Goal: Task Accomplishment & Management: Manage account settings

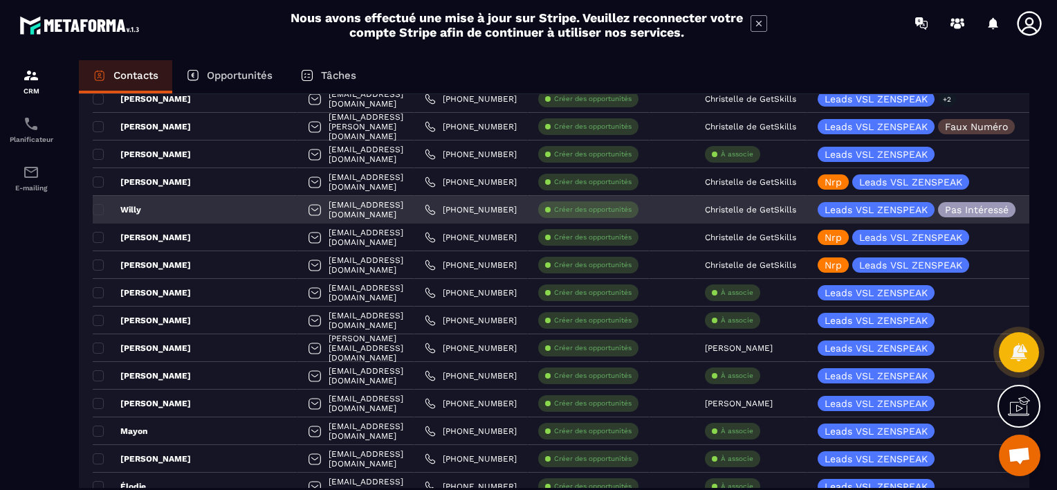
scroll to position [207, 0]
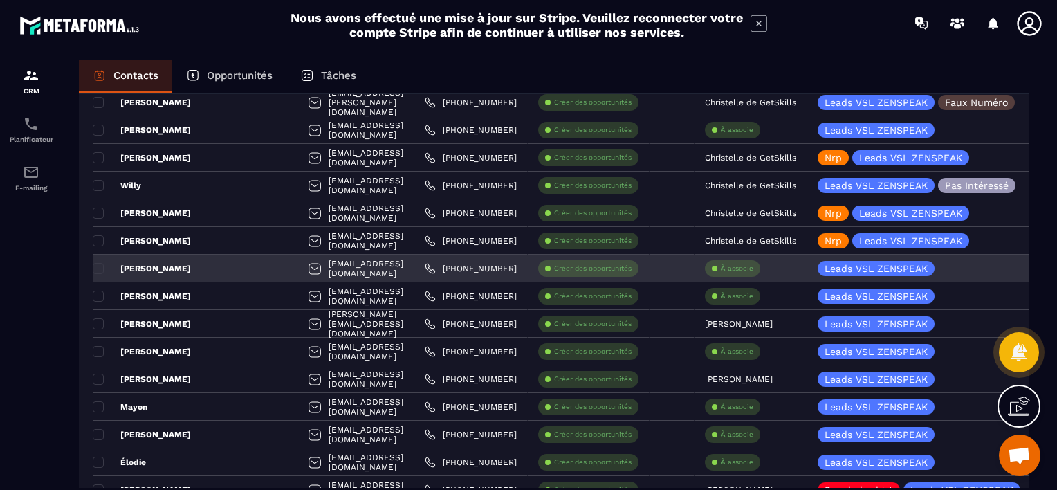
click at [746, 266] on p "À associe" at bounding box center [737, 269] width 33 height 10
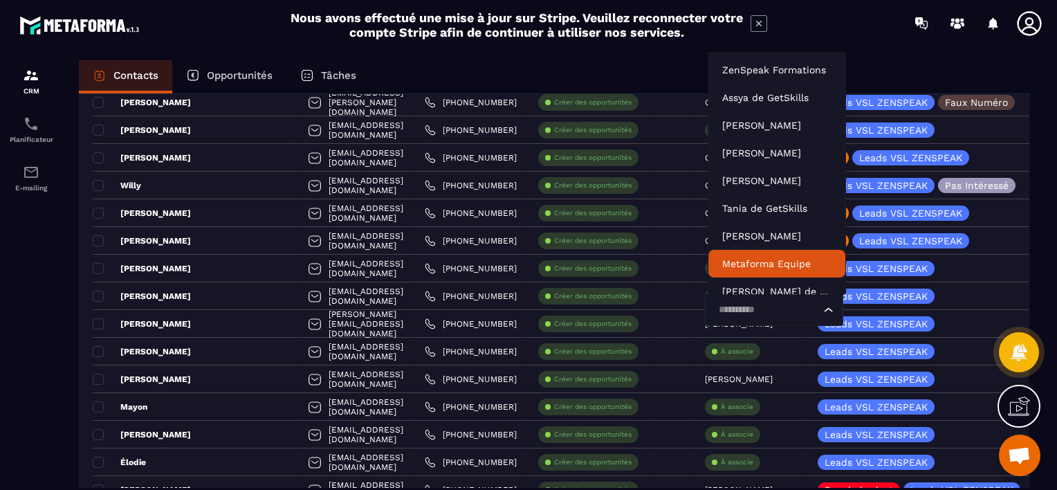
scroll to position [10, 0]
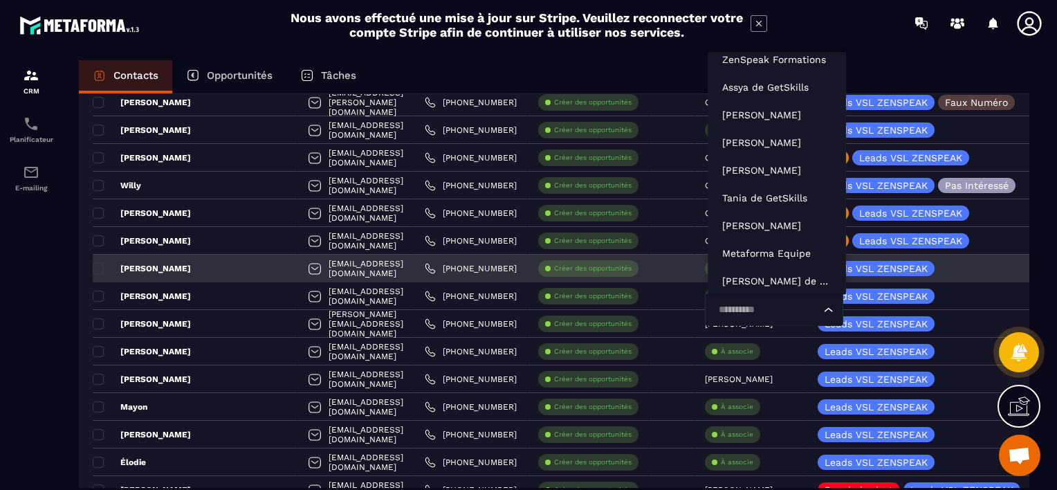
click at [747, 312] on input "Search for option" at bounding box center [767, 309] width 107 height 15
type input "***"
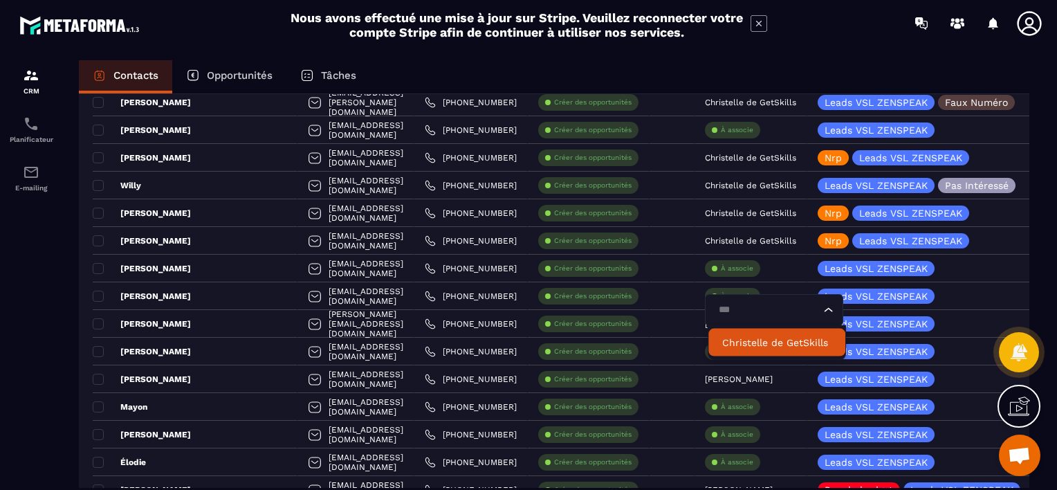
click at [746, 346] on p "Christelle de GetSkills" at bounding box center [776, 342] width 109 height 14
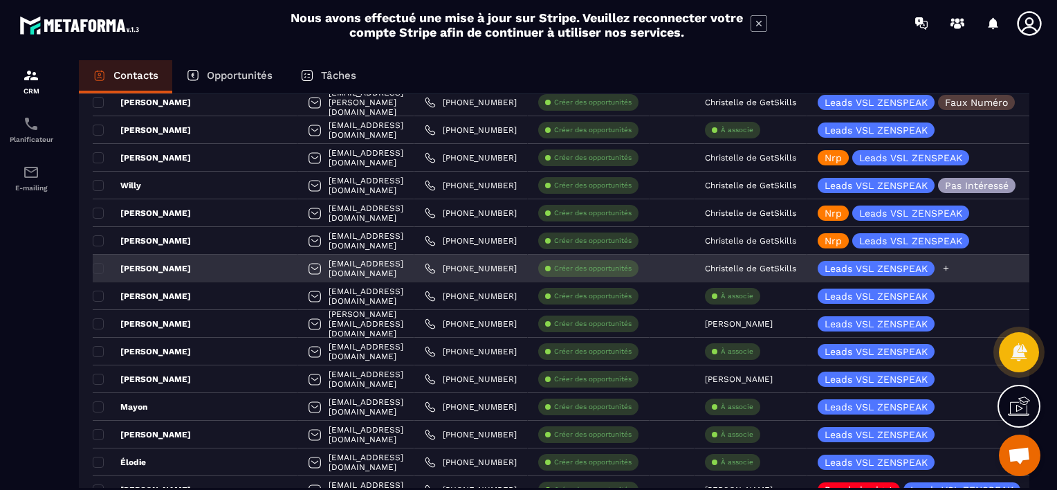
click at [945, 268] on icon at bounding box center [946, 269] width 6 height 6
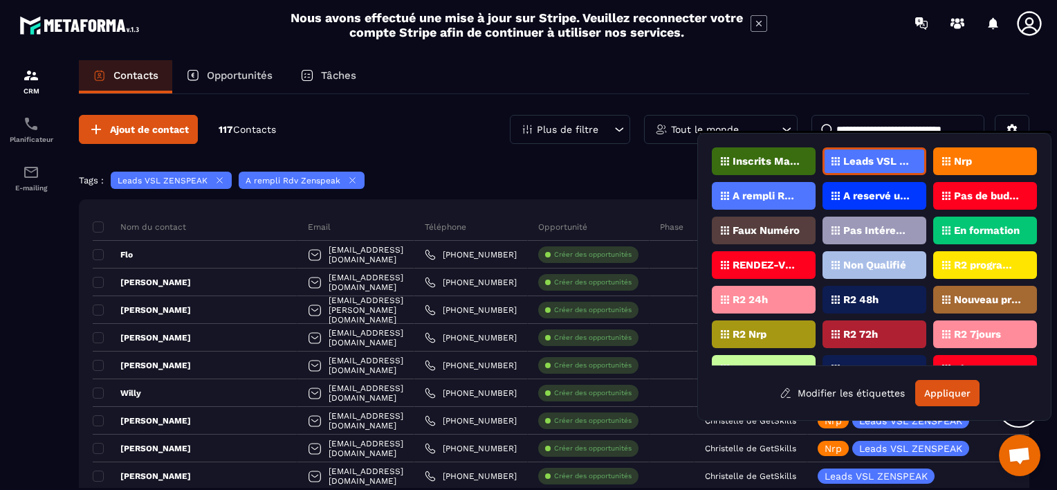
scroll to position [69, 0]
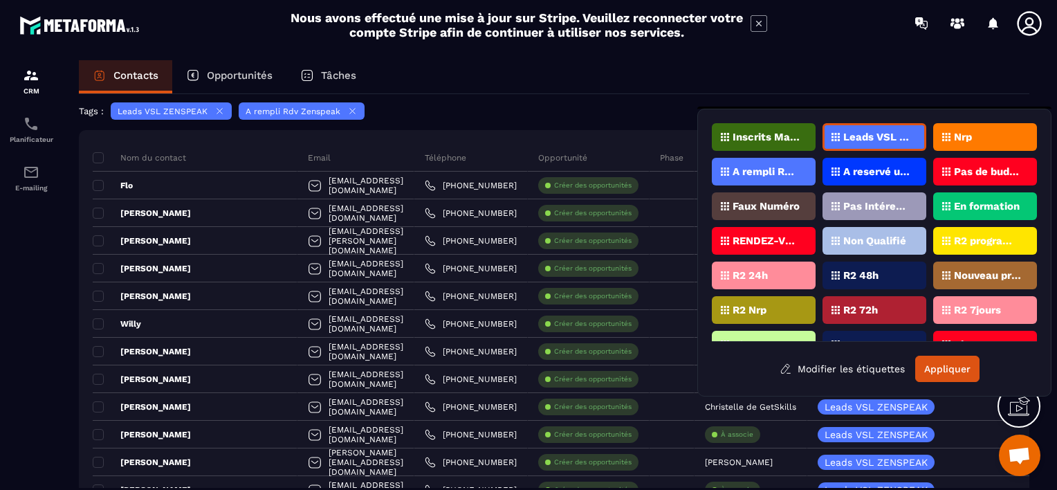
click at [982, 131] on div "Nrp" at bounding box center [985, 137] width 104 height 28
click at [963, 126] on div "Nrp" at bounding box center [985, 137] width 104 height 28
click at [970, 138] on p "Nrp" at bounding box center [963, 137] width 18 height 10
click at [956, 373] on button "Appliquer" at bounding box center [947, 368] width 64 height 26
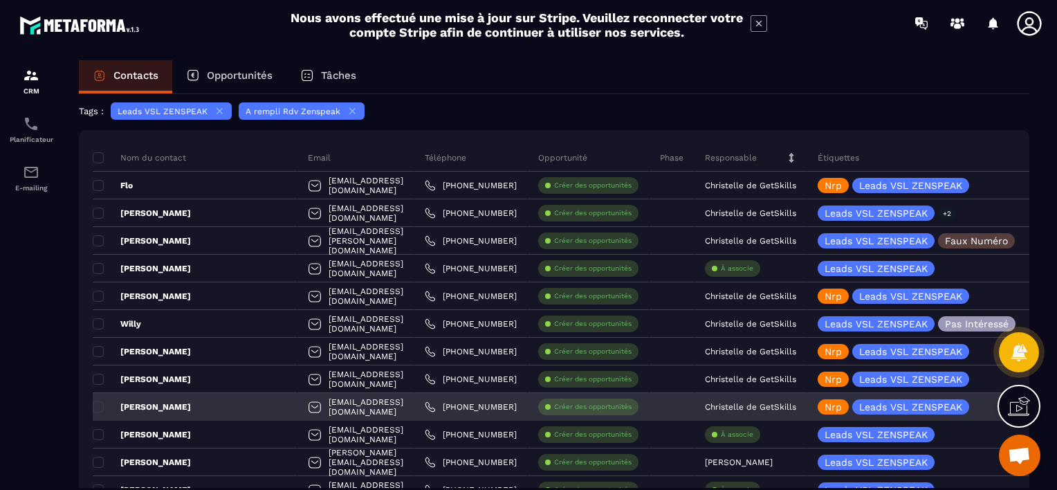
click at [176, 406] on div "[PERSON_NAME]" at bounding box center [195, 407] width 205 height 28
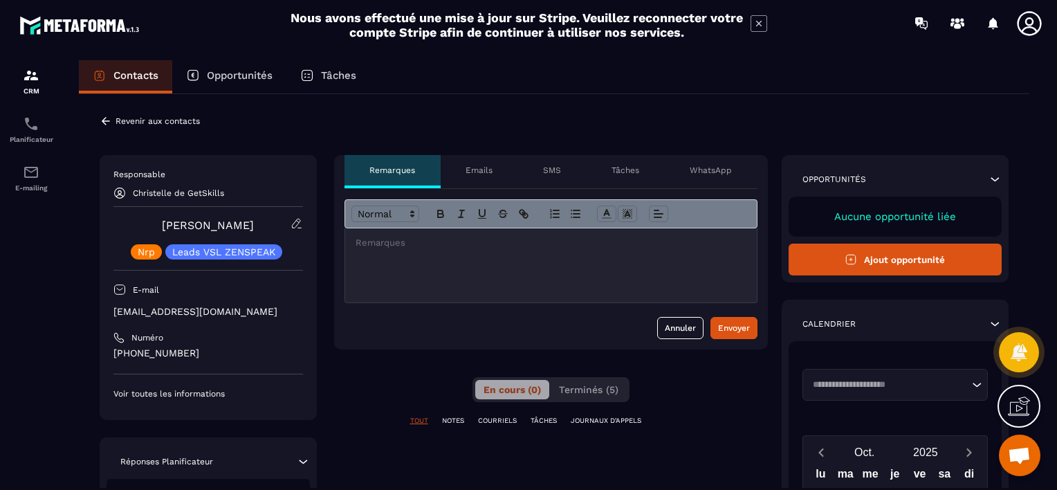
click at [400, 245] on p at bounding box center [550, 243] width 391 height 12
